Goal: Transaction & Acquisition: Purchase product/service

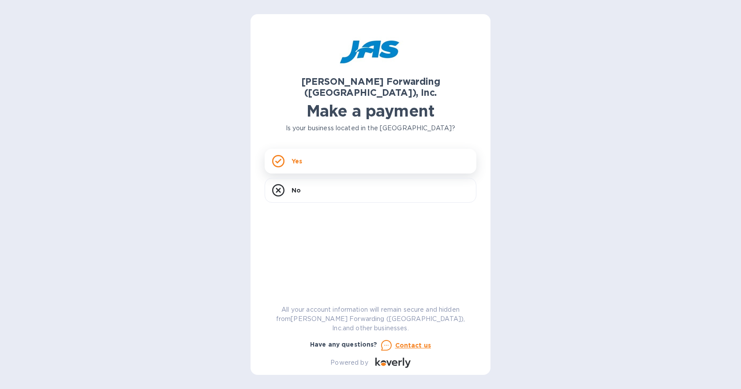
click at [332, 153] on div "Yes" at bounding box center [371, 161] width 212 height 25
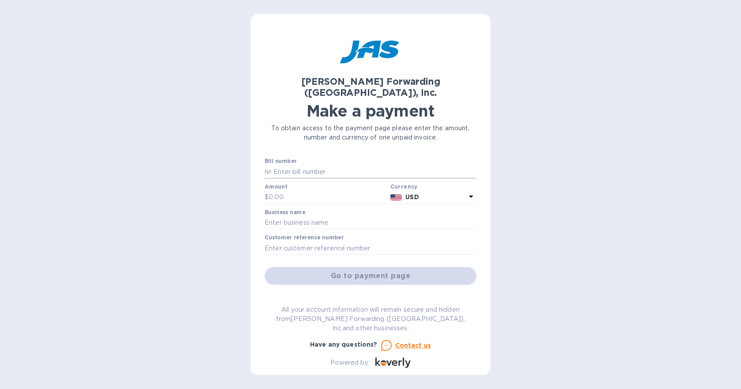
click at [306, 165] on input "text" at bounding box center [374, 171] width 205 height 13
paste input "LAX503376381"
type input "LAX503376381"
click at [304, 191] on input "text" at bounding box center [328, 197] width 118 height 13
type input "1,701.67"
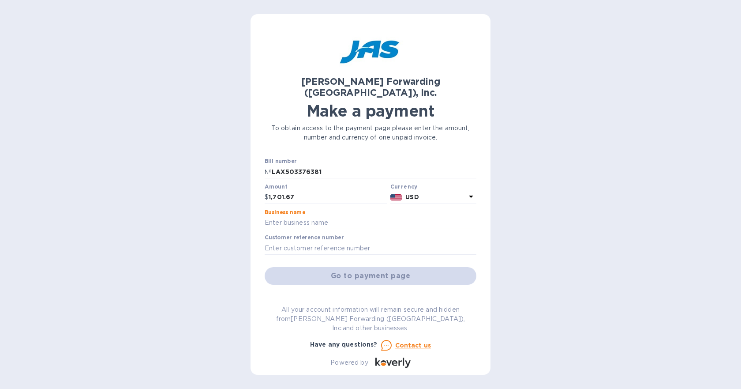
click at [318, 216] on input "text" at bounding box center [371, 222] width 212 height 13
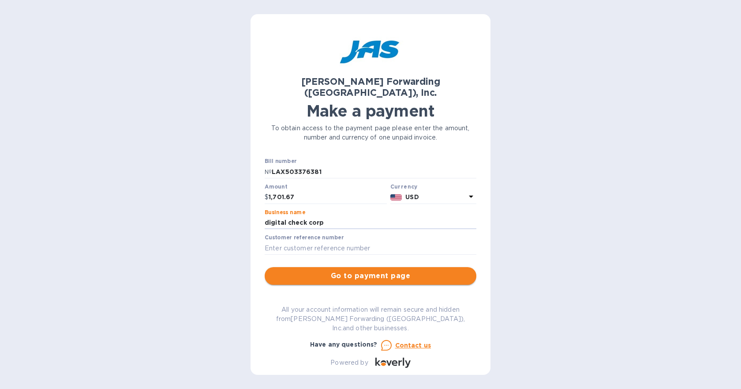
type input "digital check corp"
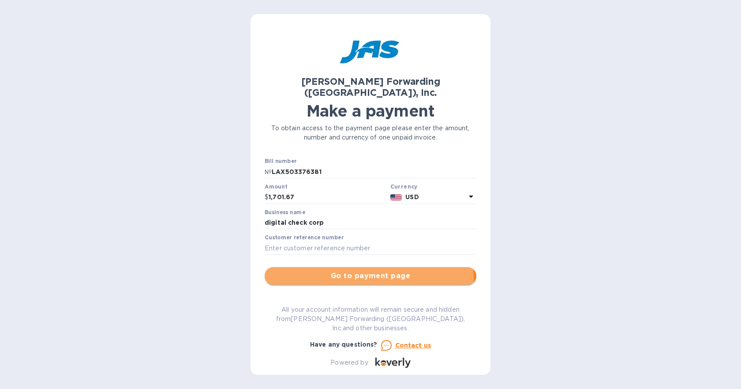
click at [333, 270] on span "Go to payment page" at bounding box center [371, 275] width 198 height 11
